Goal: Information Seeking & Learning: Learn about a topic

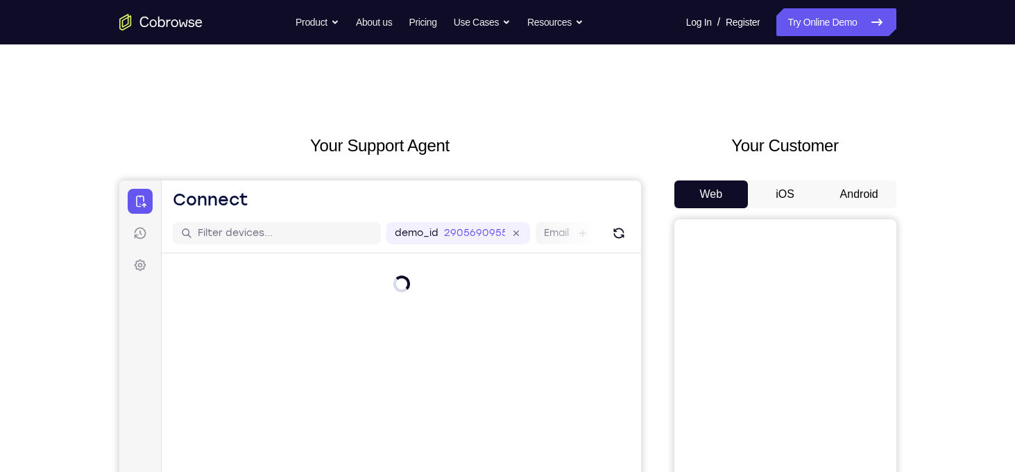
click at [867, 205] on button "Android" at bounding box center [859, 194] width 74 height 28
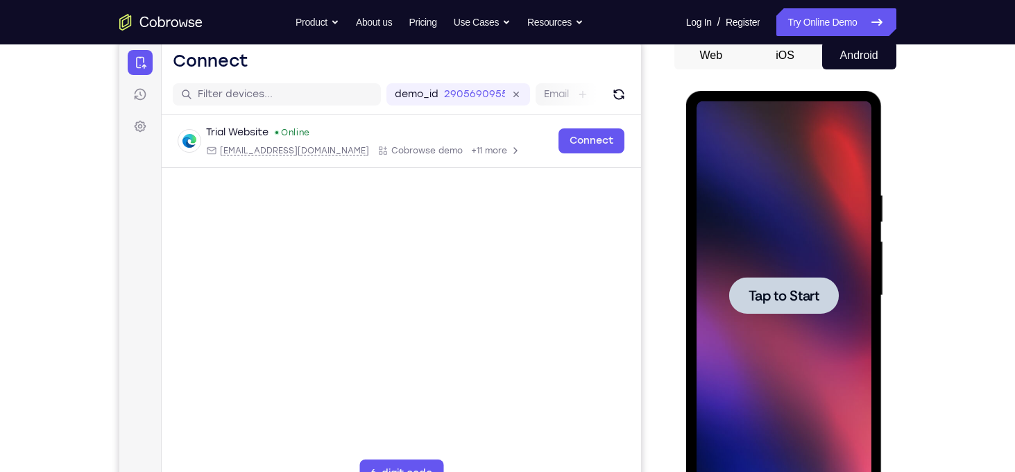
click at [831, 306] on div at bounding box center [784, 295] width 110 height 37
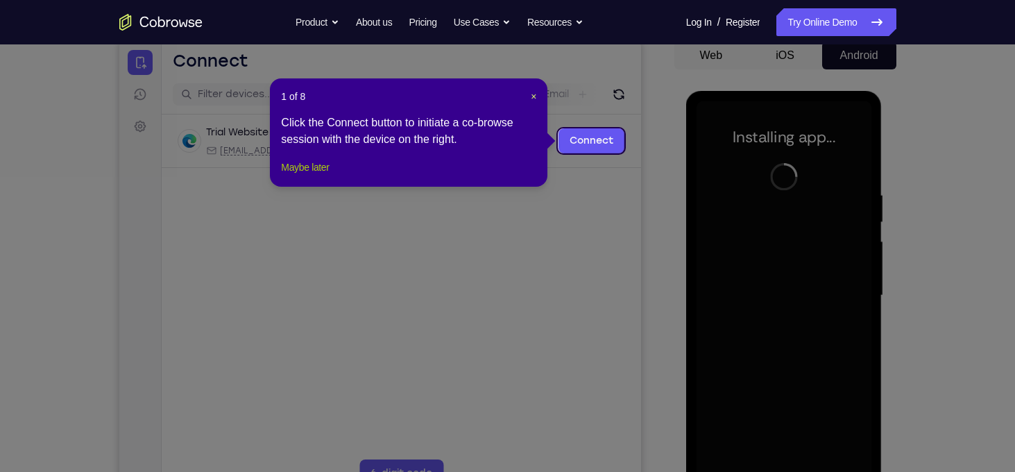
click at [326, 176] on button "Maybe later" at bounding box center [305, 167] width 48 height 17
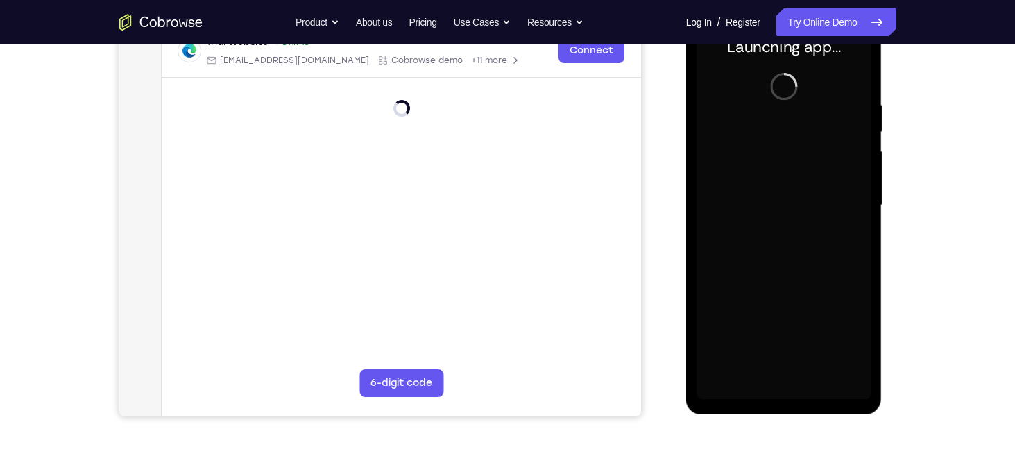
scroll to position [236, 0]
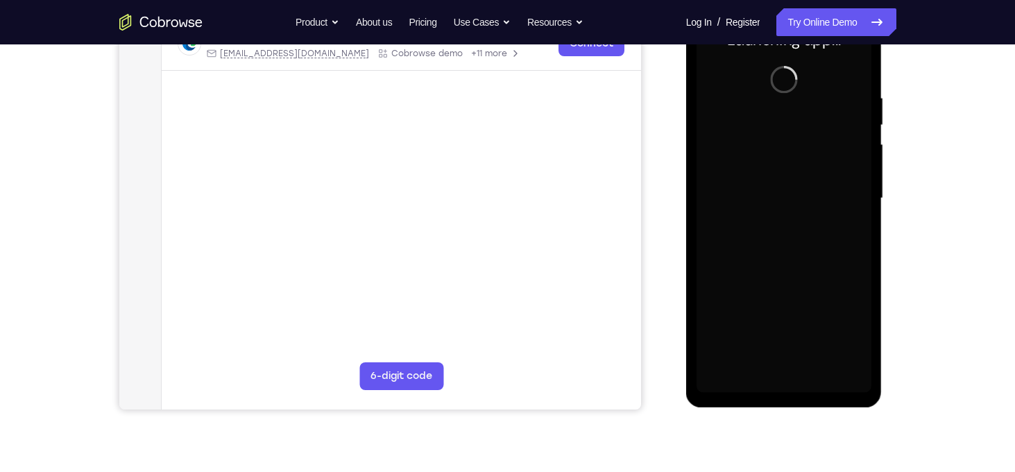
click at [786, 390] on div at bounding box center [784, 198] width 175 height 389
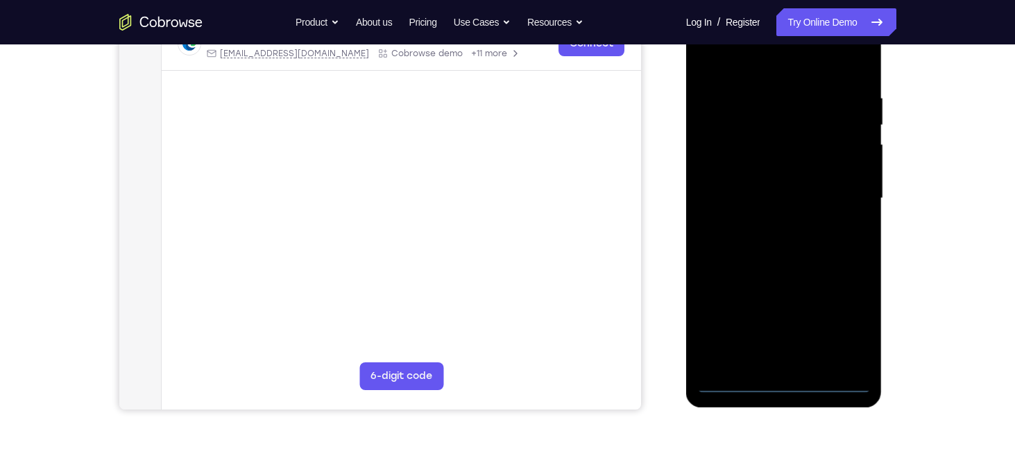
click at [786, 390] on div at bounding box center [784, 198] width 175 height 389
click at [783, 383] on div at bounding box center [784, 198] width 175 height 389
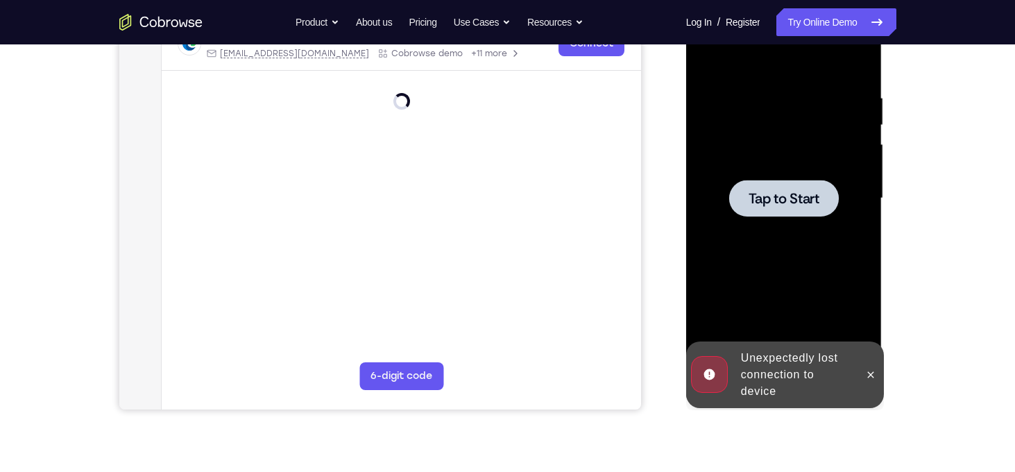
scroll to position [187, 0]
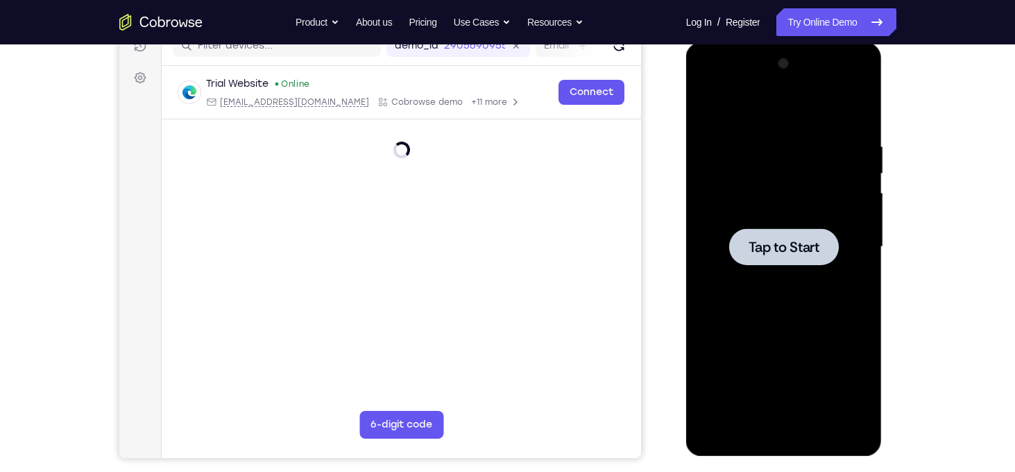
click at [861, 306] on div at bounding box center [784, 247] width 175 height 389
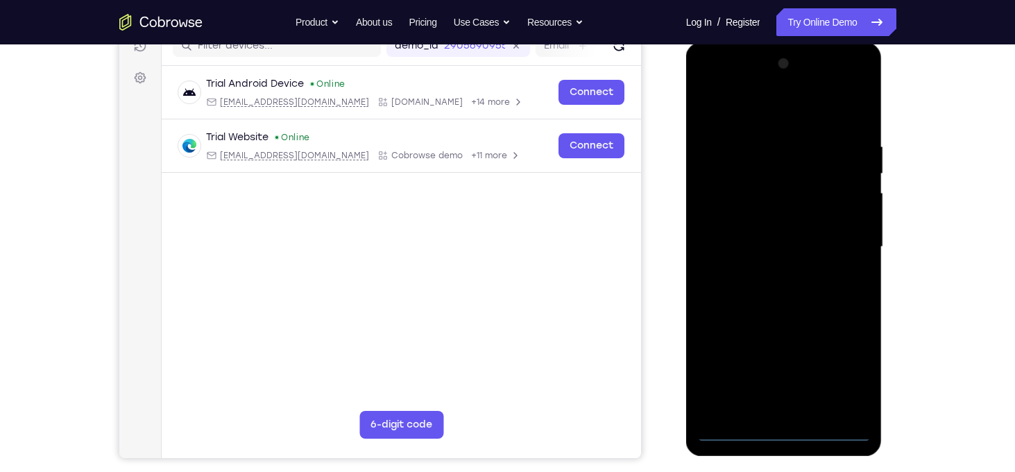
click at [784, 441] on div at bounding box center [784, 249] width 196 height 414
click at [783, 427] on div at bounding box center [784, 247] width 175 height 389
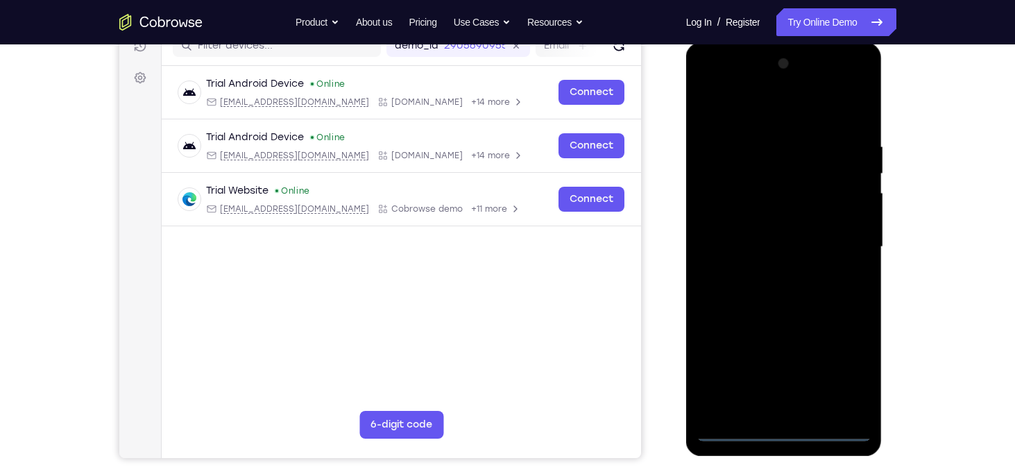
click at [847, 361] on div at bounding box center [784, 247] width 175 height 389
click at [785, 116] on div at bounding box center [784, 247] width 175 height 389
click at [835, 239] on div at bounding box center [784, 247] width 175 height 389
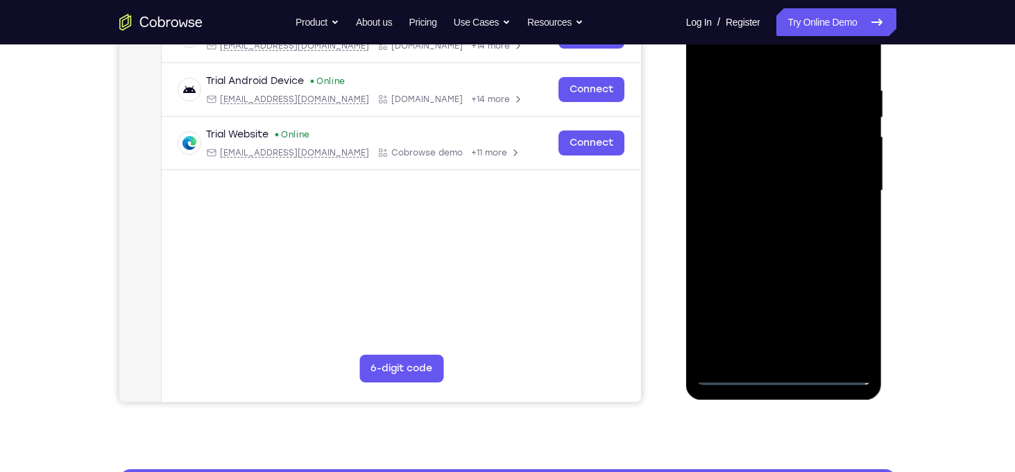
scroll to position [244, 0]
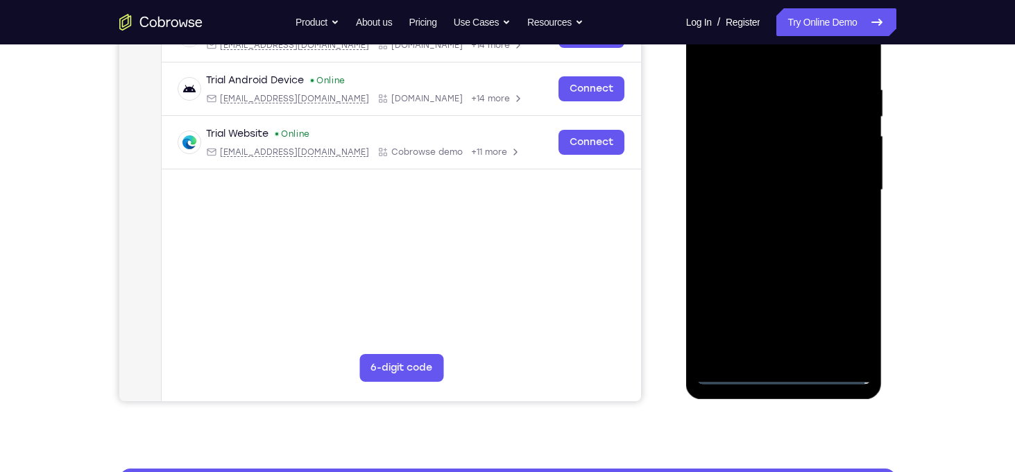
click at [797, 312] on div at bounding box center [784, 190] width 175 height 389
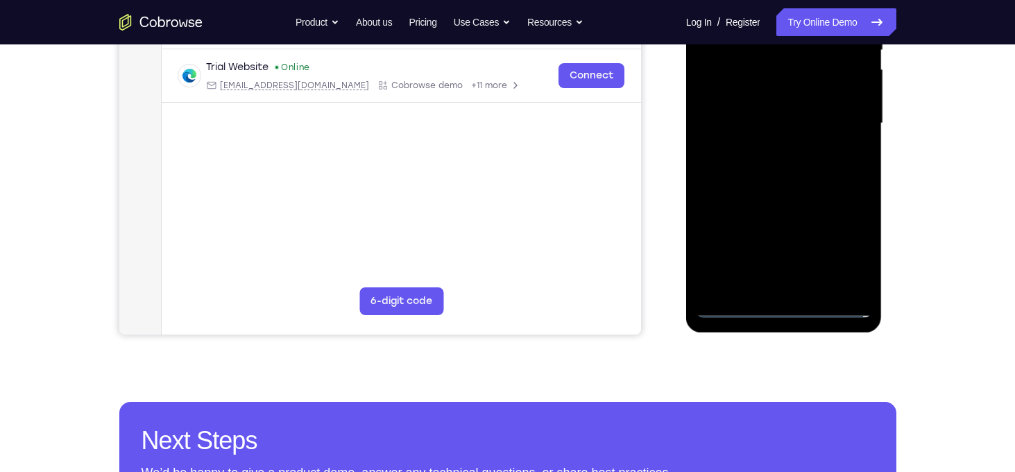
scroll to position [310, 0]
click at [777, 290] on div at bounding box center [784, 124] width 175 height 389
click at [794, 195] on div at bounding box center [784, 124] width 175 height 389
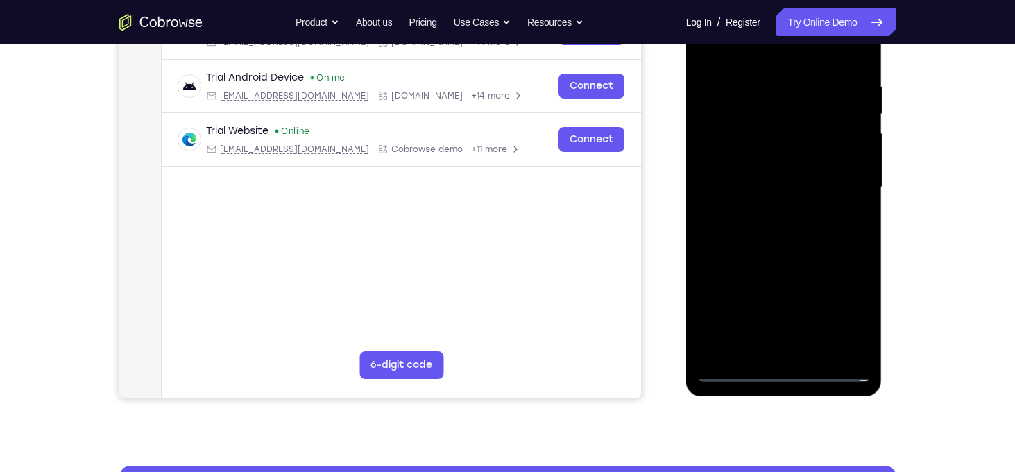
scroll to position [244, 0]
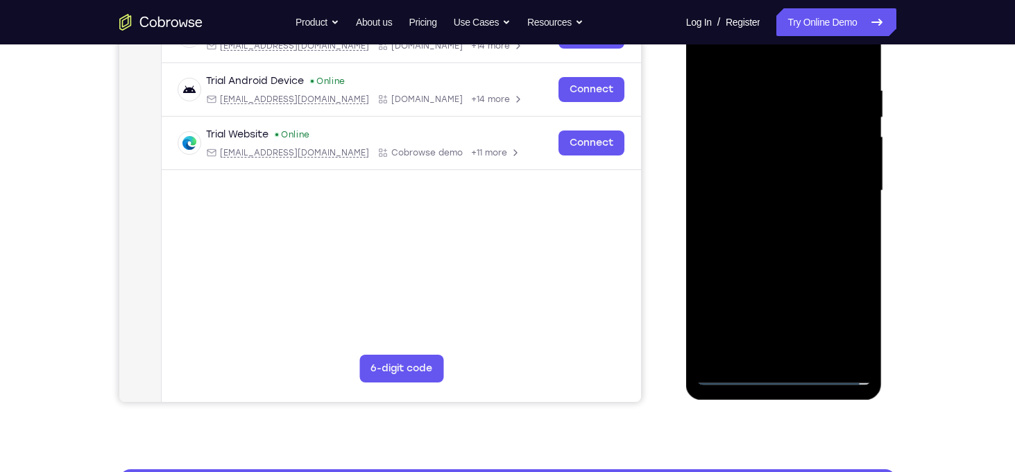
click at [773, 121] on div at bounding box center [784, 191] width 175 height 389
click at [769, 148] on div at bounding box center [784, 191] width 175 height 389
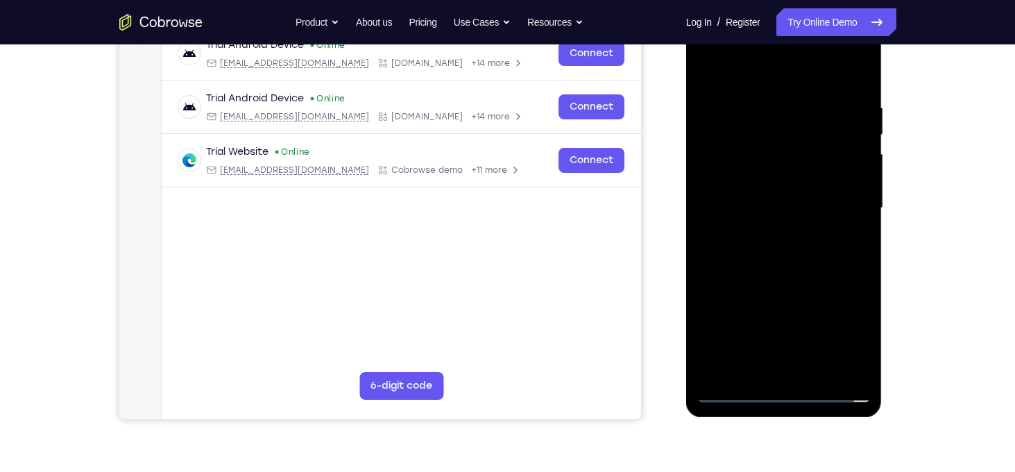
scroll to position [205, 0]
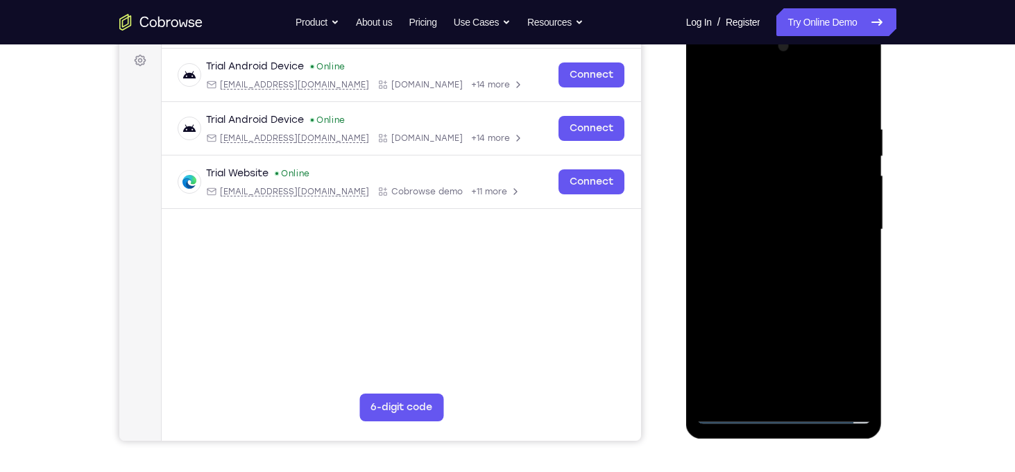
click at [779, 237] on div at bounding box center [784, 229] width 175 height 389
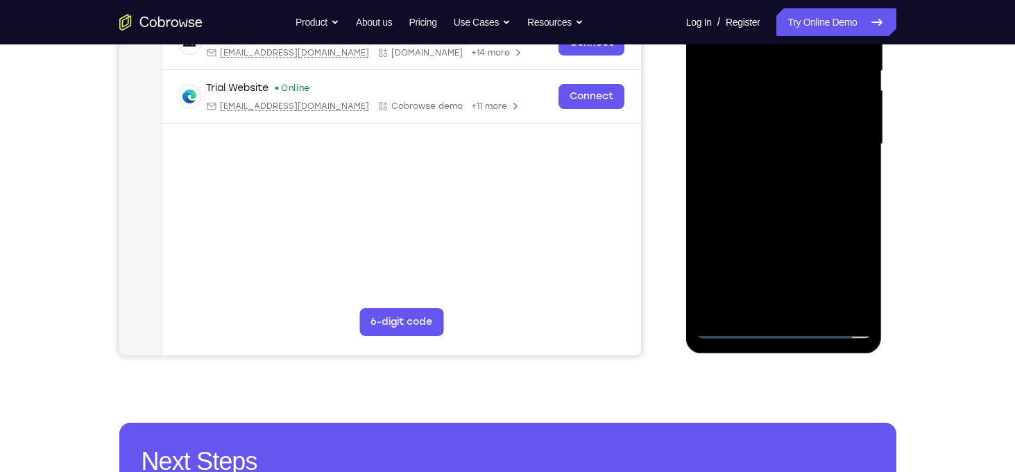
scroll to position [291, 0]
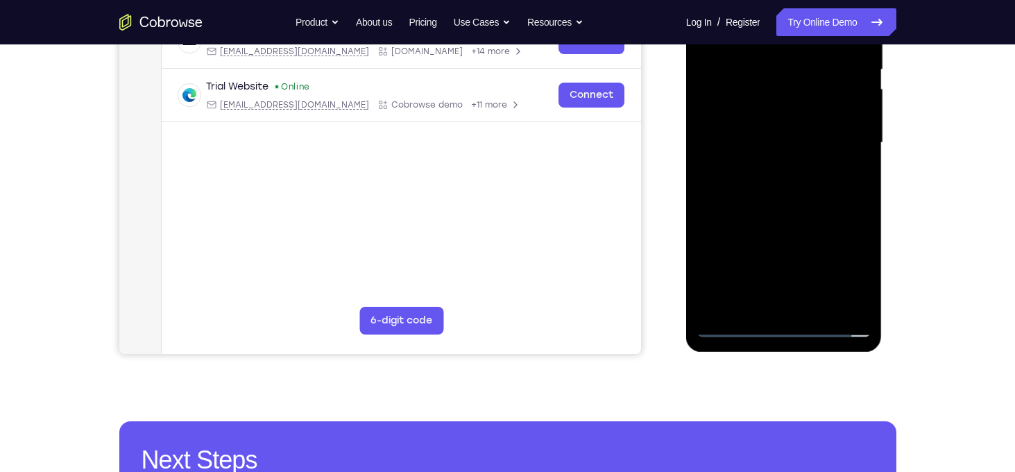
click at [780, 306] on div at bounding box center [784, 143] width 175 height 389
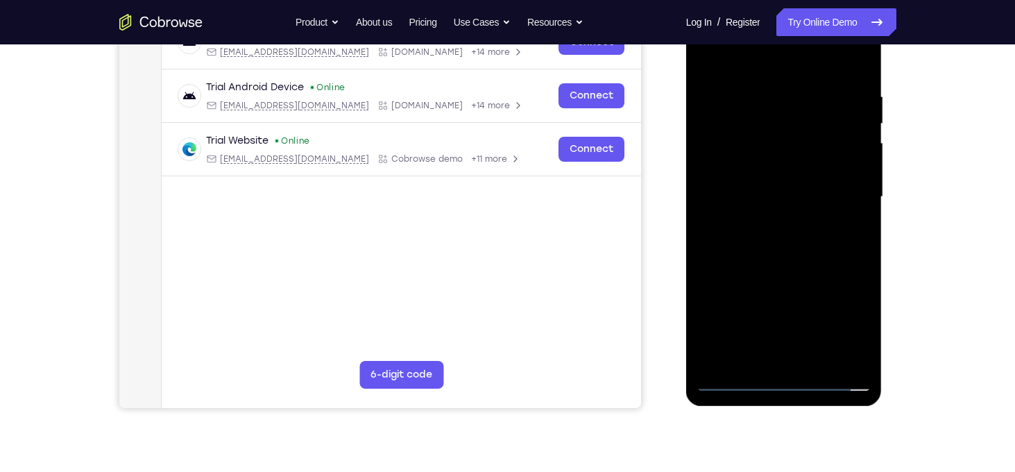
scroll to position [232, 0]
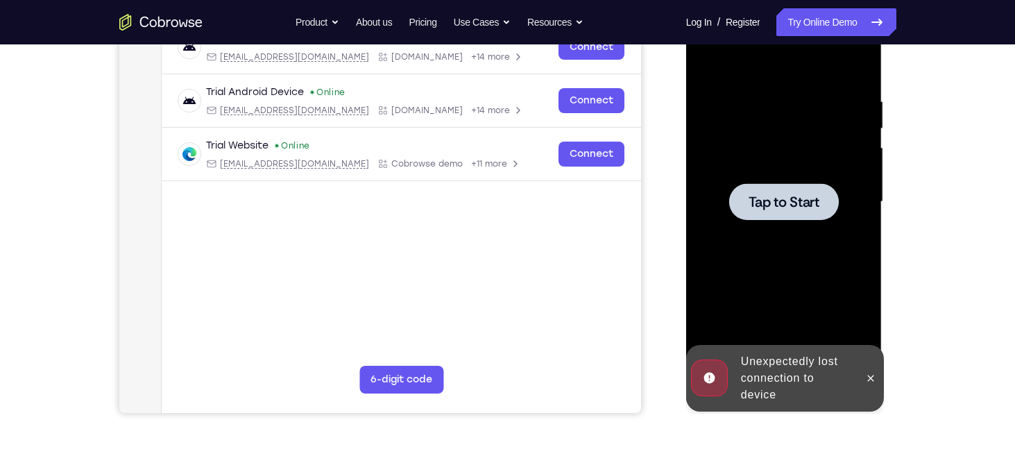
drag, startPoint x: 85, startPoint y: 173, endPoint x: 672, endPoint y: 212, distance: 587.5
click at [672, 212] on div "Your Support Agent Your Customer Web iOS Android" at bounding box center [507, 157] width 777 height 513
click at [858, 232] on div at bounding box center [784, 202] width 175 height 389
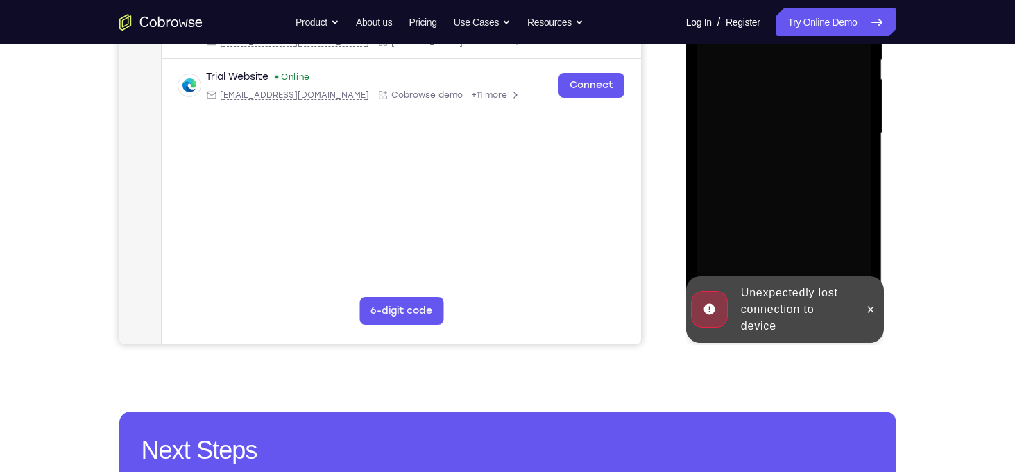
scroll to position [305, 0]
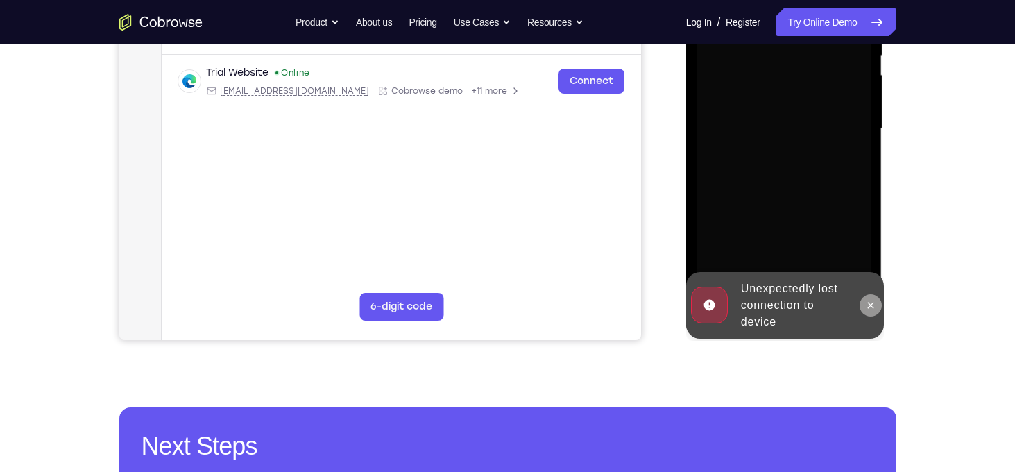
click at [874, 311] on button at bounding box center [871, 305] width 22 height 22
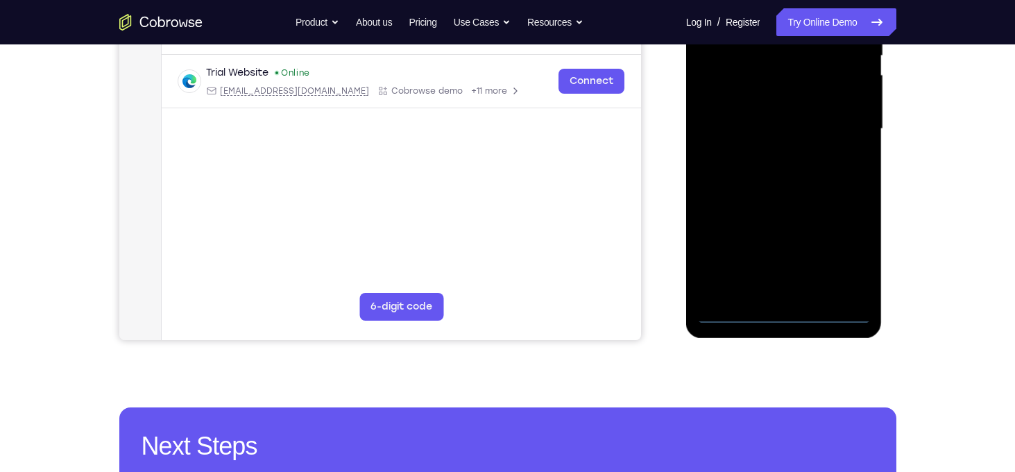
click at [788, 313] on div at bounding box center [784, 129] width 175 height 389
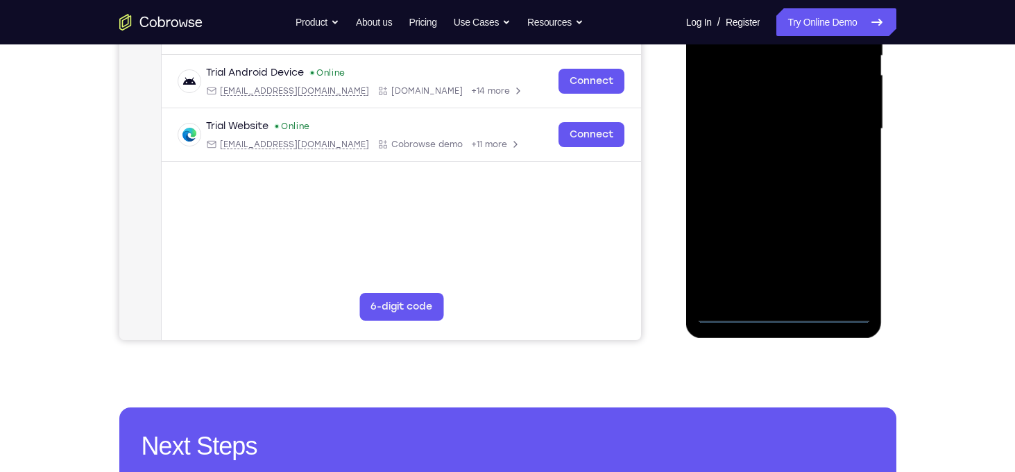
click at [840, 251] on div at bounding box center [784, 129] width 175 height 389
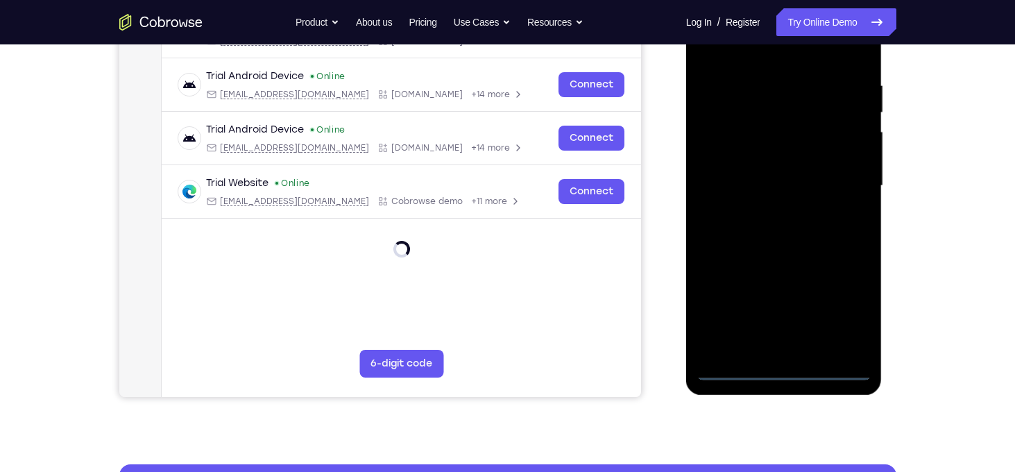
scroll to position [239, 0]
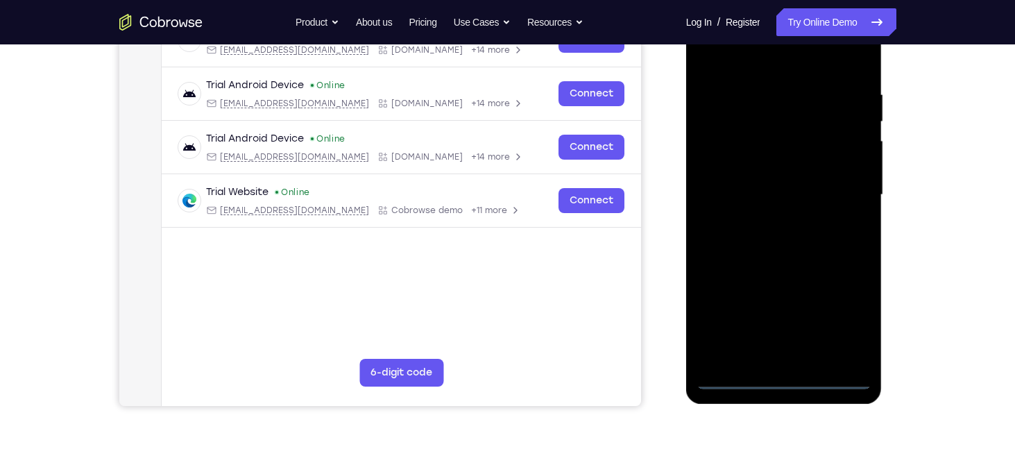
click at [754, 70] on div at bounding box center [784, 195] width 175 height 389
click at [751, 66] on div at bounding box center [784, 195] width 175 height 389
click at [842, 196] on div at bounding box center [784, 195] width 175 height 389
click at [775, 222] on div at bounding box center [784, 195] width 175 height 389
click at [783, 268] on div at bounding box center [784, 195] width 175 height 389
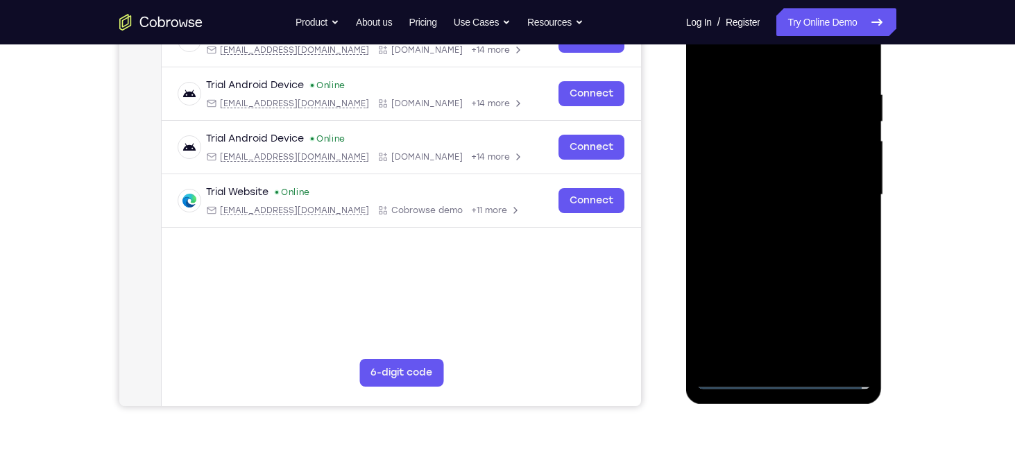
click at [751, 137] on div at bounding box center [784, 195] width 175 height 389
click at [764, 208] on div at bounding box center [784, 195] width 175 height 389
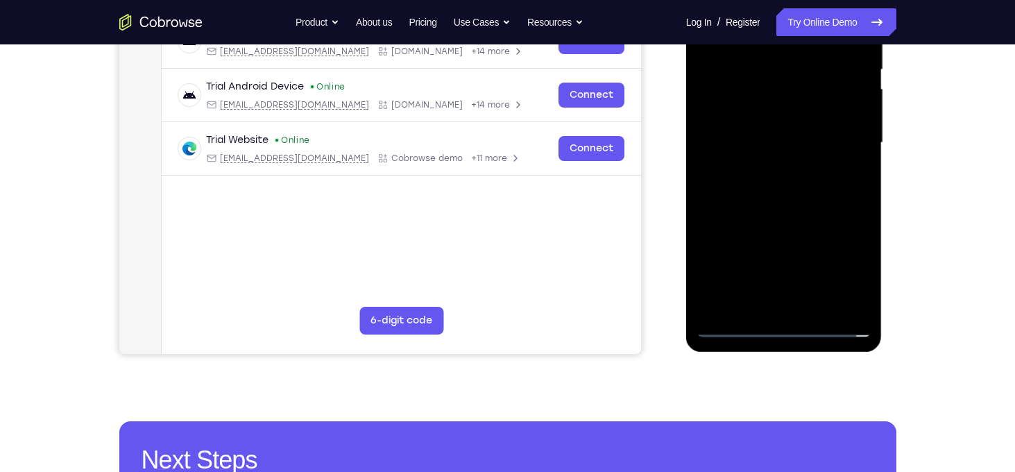
scroll to position [300, 0]
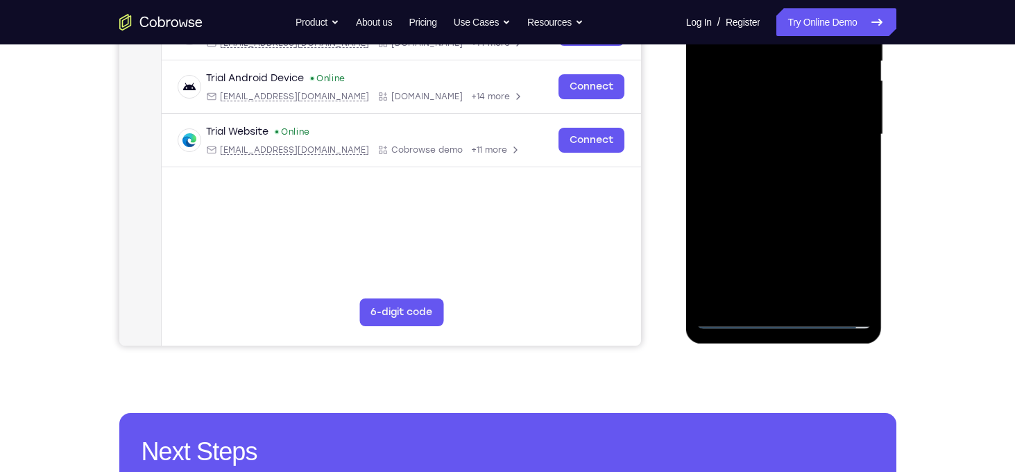
click at [790, 296] on div at bounding box center [784, 134] width 175 height 389
click at [852, 148] on div at bounding box center [784, 134] width 175 height 389
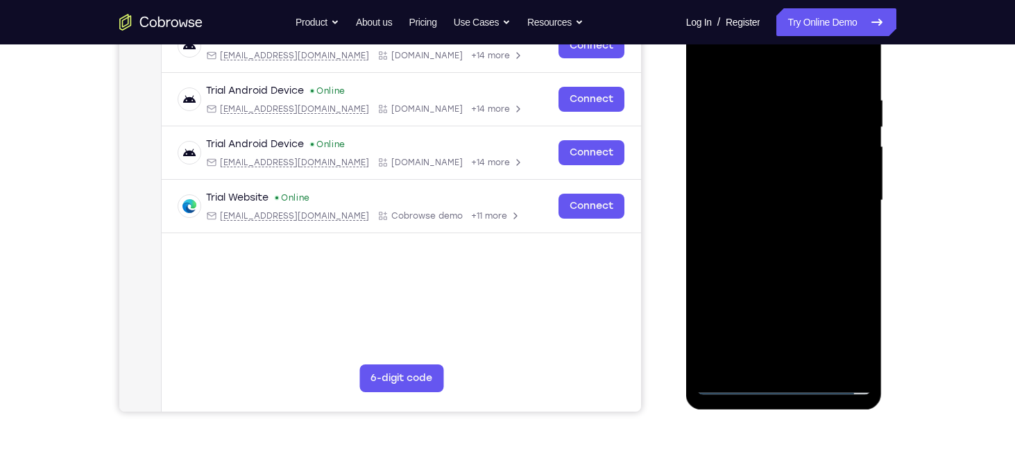
scroll to position [232, 0]
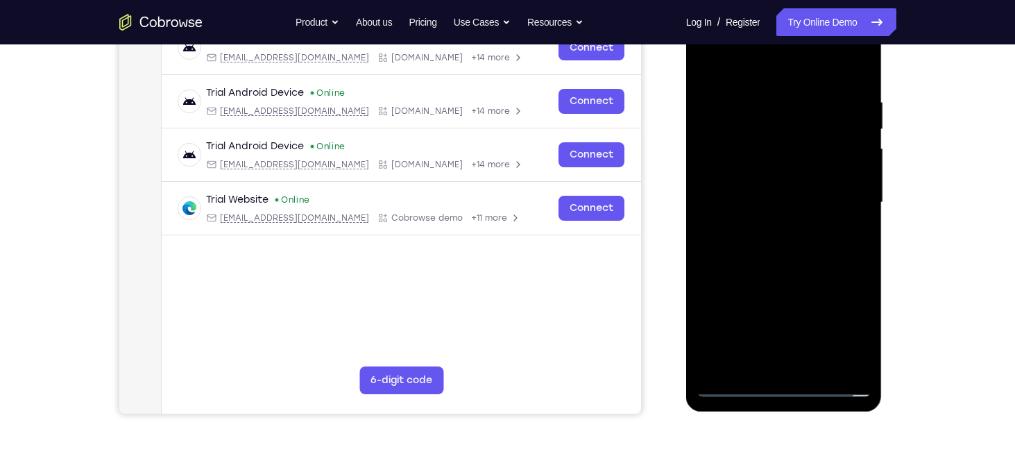
click at [701, 60] on div at bounding box center [784, 202] width 175 height 389
click at [824, 225] on div at bounding box center [784, 202] width 175 height 389
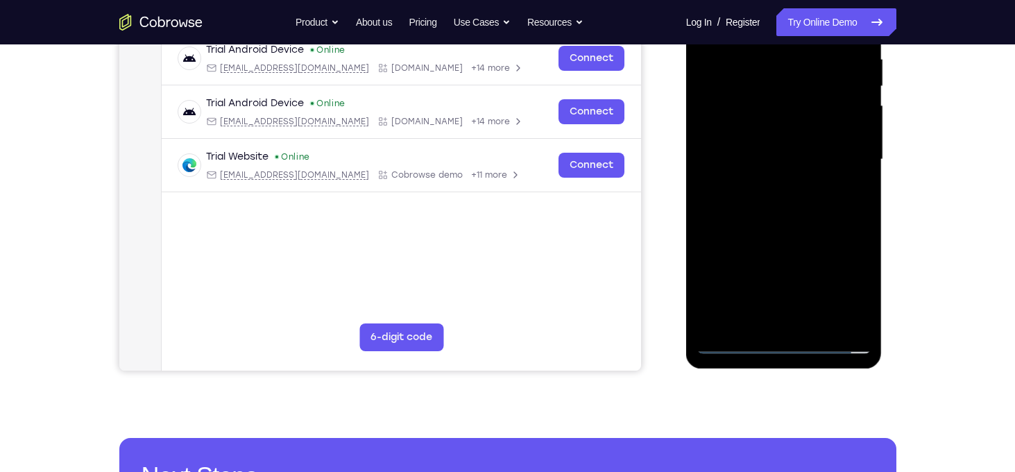
scroll to position [275, 0]
click at [842, 321] on div at bounding box center [784, 159] width 175 height 389
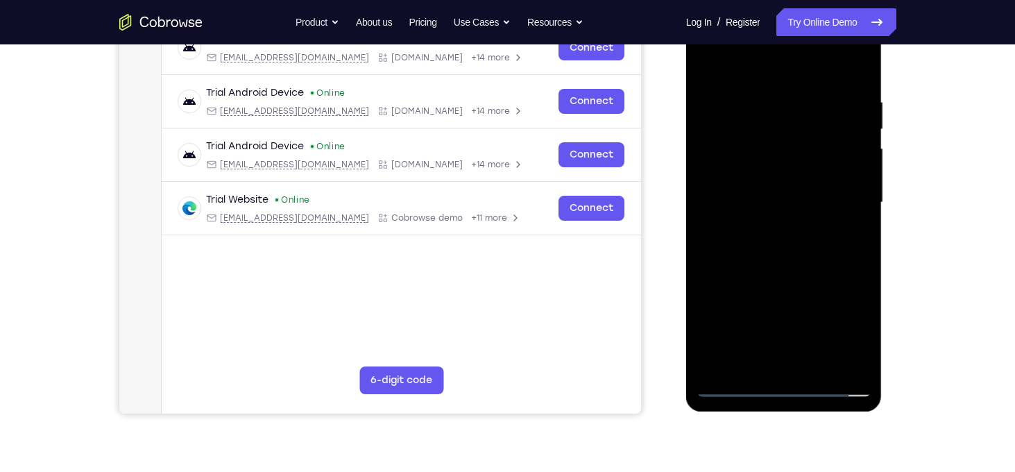
scroll to position [231, 0]
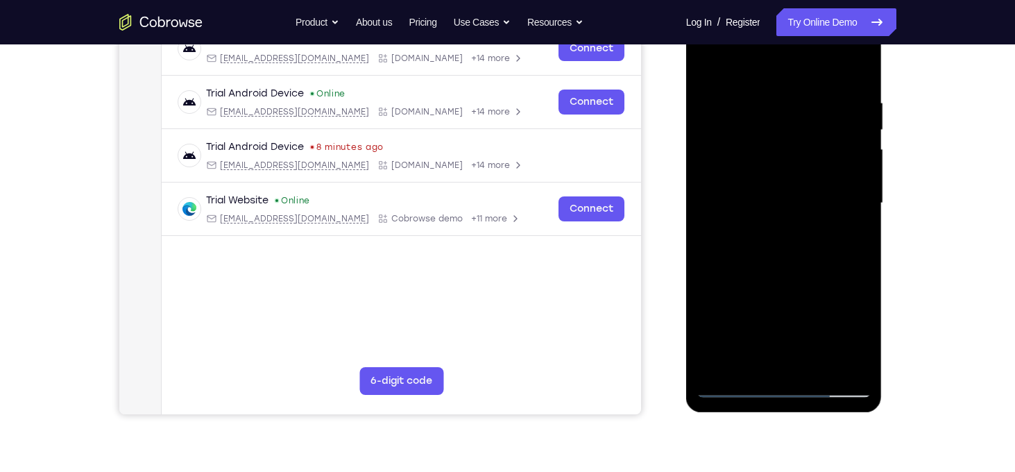
click at [744, 137] on div at bounding box center [784, 203] width 175 height 389
click at [856, 70] on div at bounding box center [784, 203] width 175 height 389
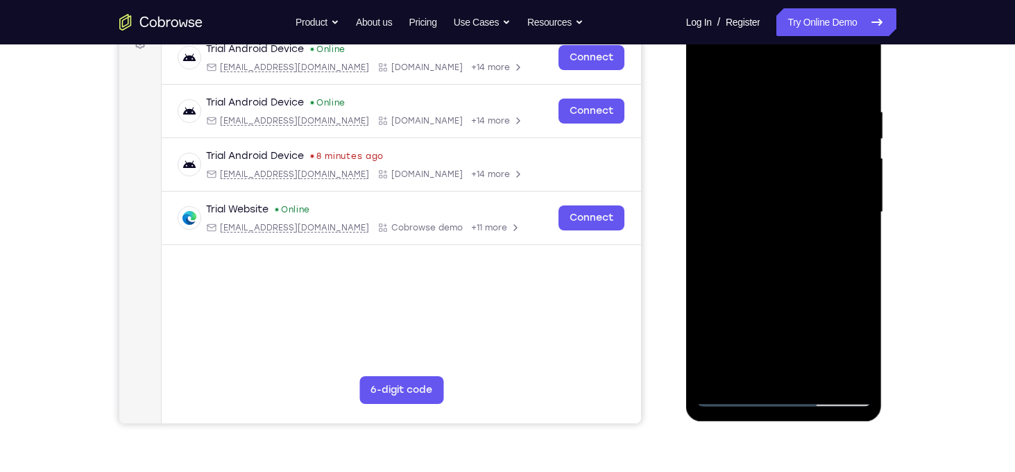
scroll to position [218, 0]
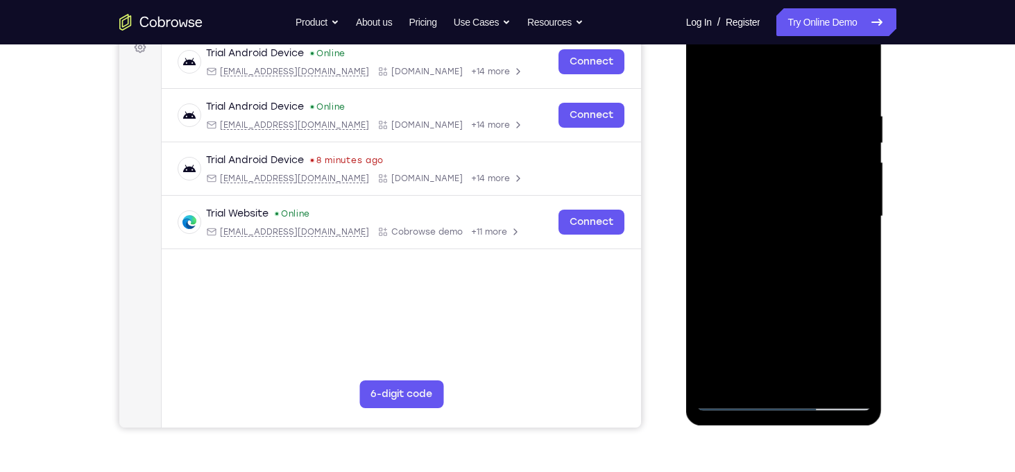
click at [767, 108] on div at bounding box center [784, 216] width 175 height 389
click at [856, 80] on div at bounding box center [784, 216] width 175 height 389
click at [711, 74] on div at bounding box center [784, 216] width 175 height 389
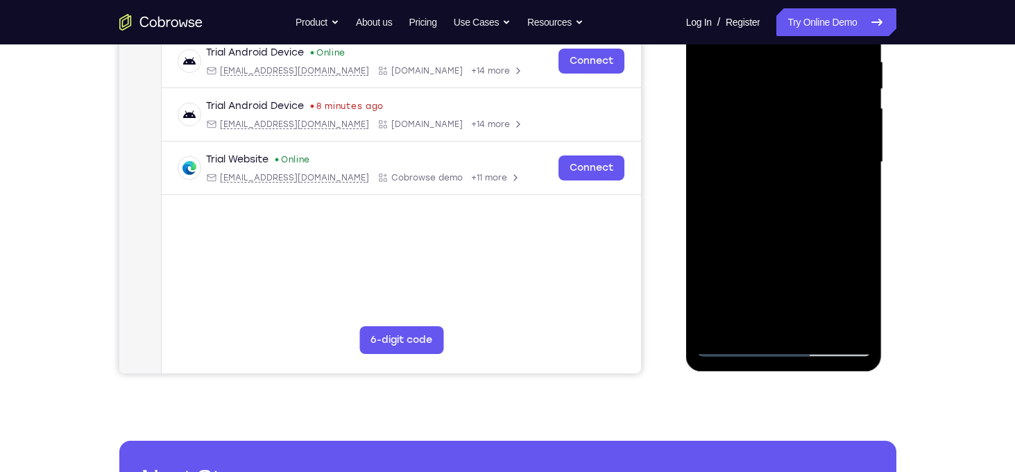
scroll to position [275, 0]
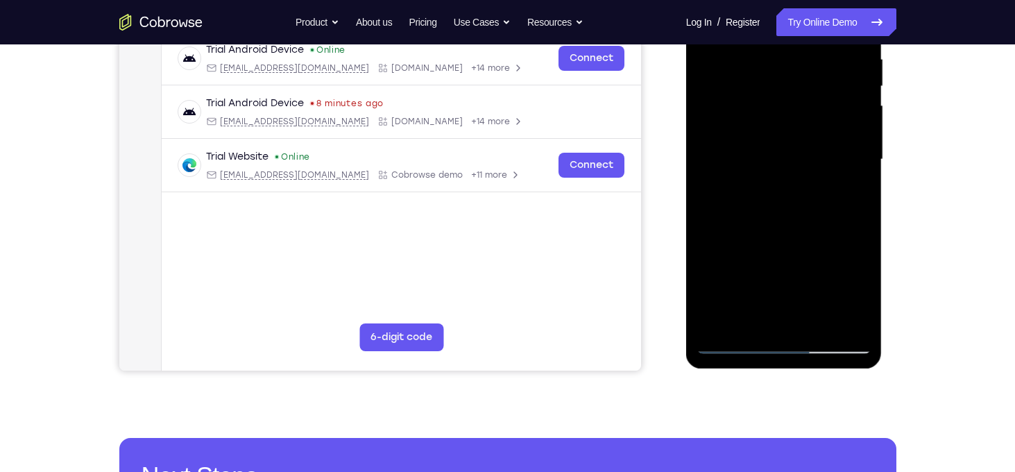
click at [818, 322] on div at bounding box center [784, 159] width 175 height 389
click at [791, 235] on div at bounding box center [784, 159] width 175 height 389
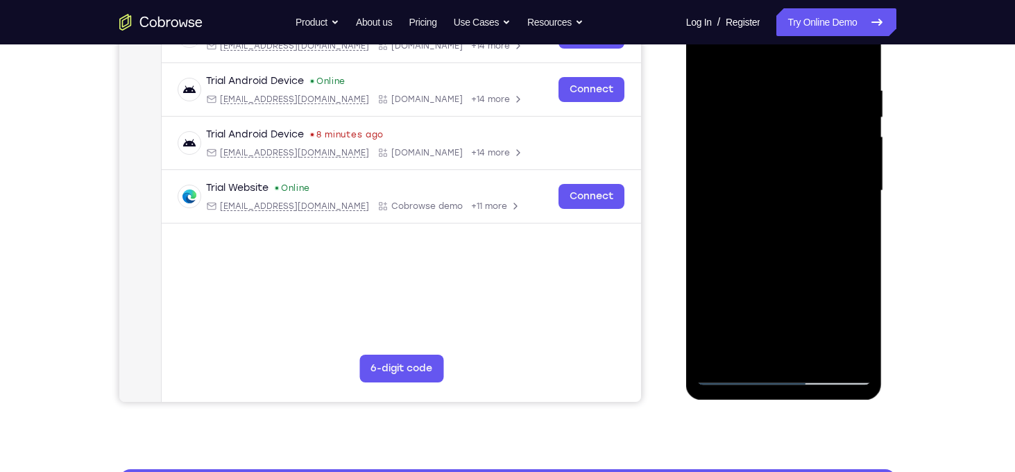
scroll to position [241, 0]
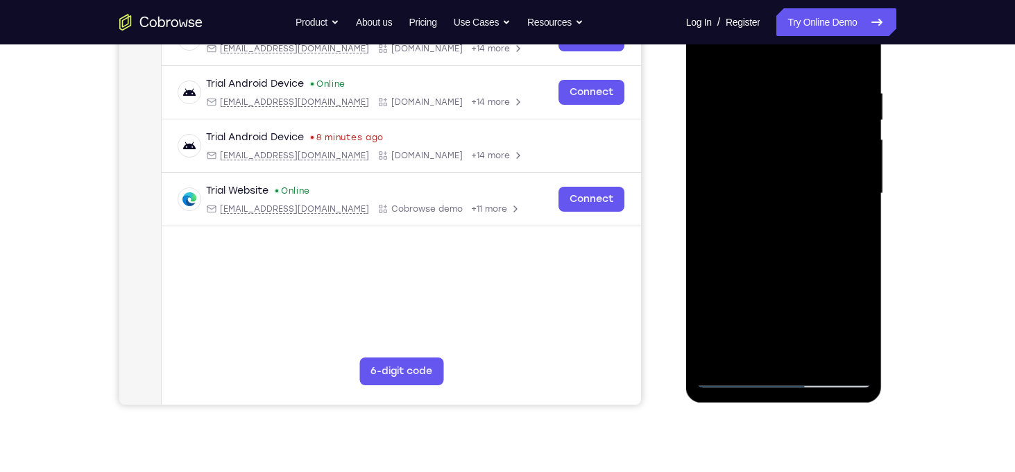
click at [713, 56] on div at bounding box center [784, 193] width 175 height 389
drag, startPoint x: 828, startPoint y: 255, endPoint x: 814, endPoint y: 19, distance: 235.7
click at [814, 19] on div at bounding box center [784, 193] width 175 height 389
click at [780, 355] on div at bounding box center [784, 193] width 175 height 389
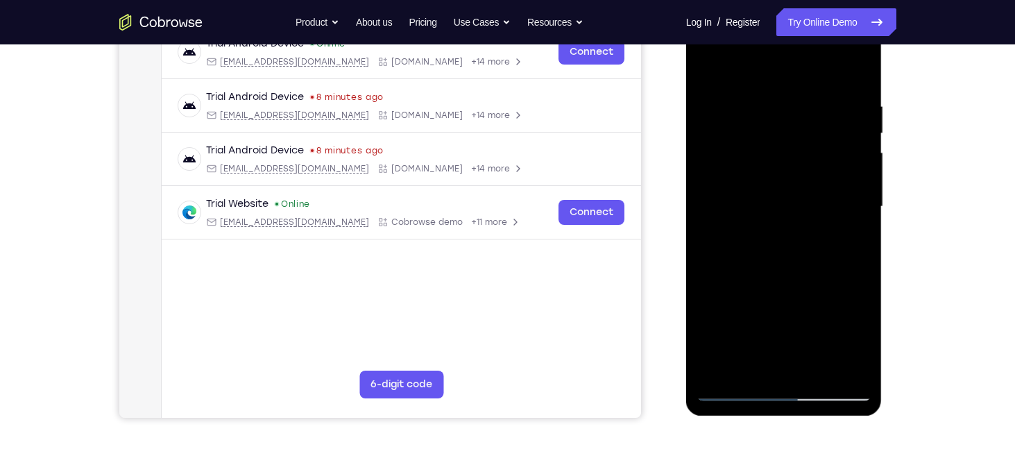
scroll to position [219, 0]
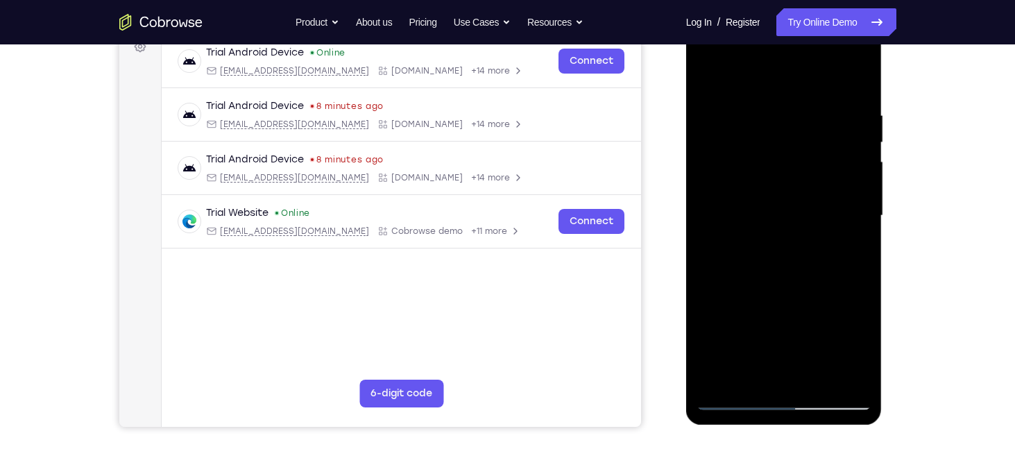
drag, startPoint x: 800, startPoint y: 259, endPoint x: 797, endPoint y: 40, distance: 219.3
click at [797, 40] on div at bounding box center [784, 216] width 175 height 389
drag, startPoint x: 798, startPoint y: 268, endPoint x: 781, endPoint y: 37, distance: 231.7
click at [781, 37] on div at bounding box center [784, 216] width 175 height 389
drag, startPoint x: 812, startPoint y: 282, endPoint x: 799, endPoint y: 85, distance: 198.2
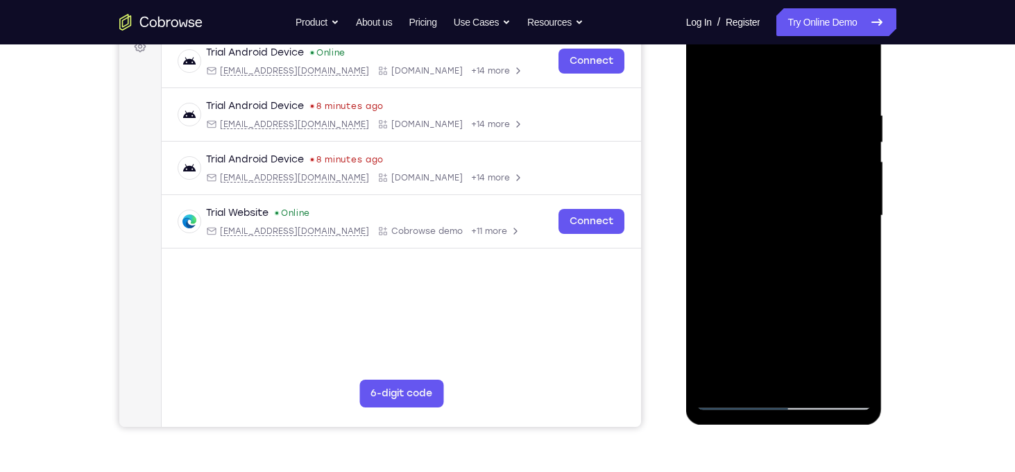
click at [799, 85] on div at bounding box center [784, 216] width 175 height 389
drag, startPoint x: 809, startPoint y: 253, endPoint x: 801, endPoint y: 42, distance: 210.4
click at [801, 42] on div at bounding box center [784, 216] width 175 height 389
drag, startPoint x: 794, startPoint y: 237, endPoint x: 791, endPoint y: 8, distance: 229.0
click at [791, 11] on html "Online web based iOS Simulators and Android Emulators. Run iPhone, iPad, Mobile…" at bounding box center [785, 219] width 198 height 416
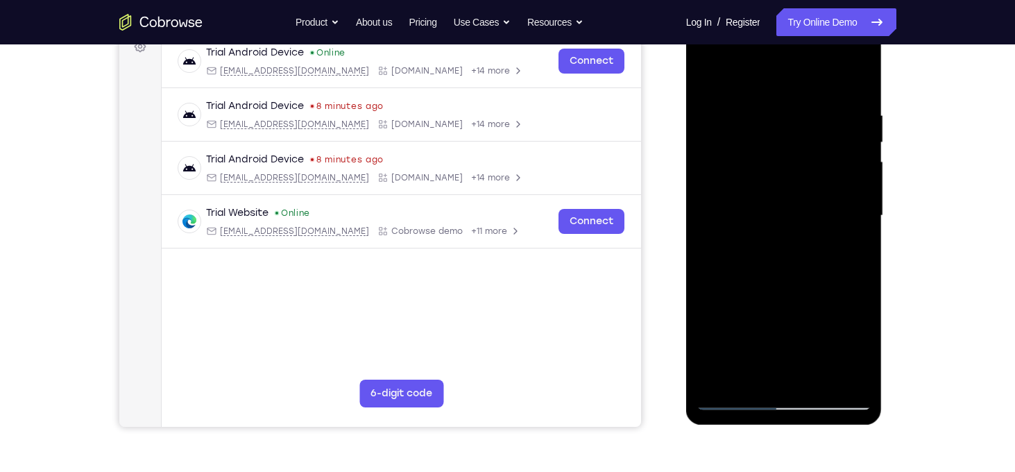
drag, startPoint x: 802, startPoint y: 263, endPoint x: 787, endPoint y: 69, distance: 194.9
click at [787, 69] on div at bounding box center [784, 216] width 175 height 389
drag, startPoint x: 810, startPoint y: 201, endPoint x: 803, endPoint y: -40, distance: 240.2
click at [803, 11] on html "Online web based iOS Simulators and Android Emulators. Run iPhone, iPad, Mobile…" at bounding box center [785, 219] width 198 height 416
